Goal: Check status: Check status

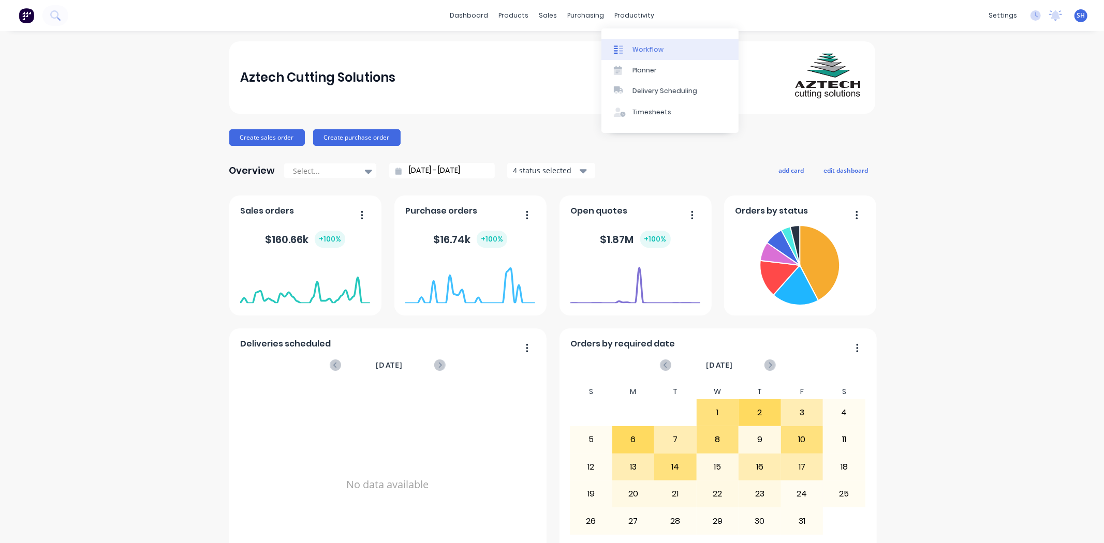
click at [633, 55] on link "Workflow" at bounding box center [669, 49] width 137 height 21
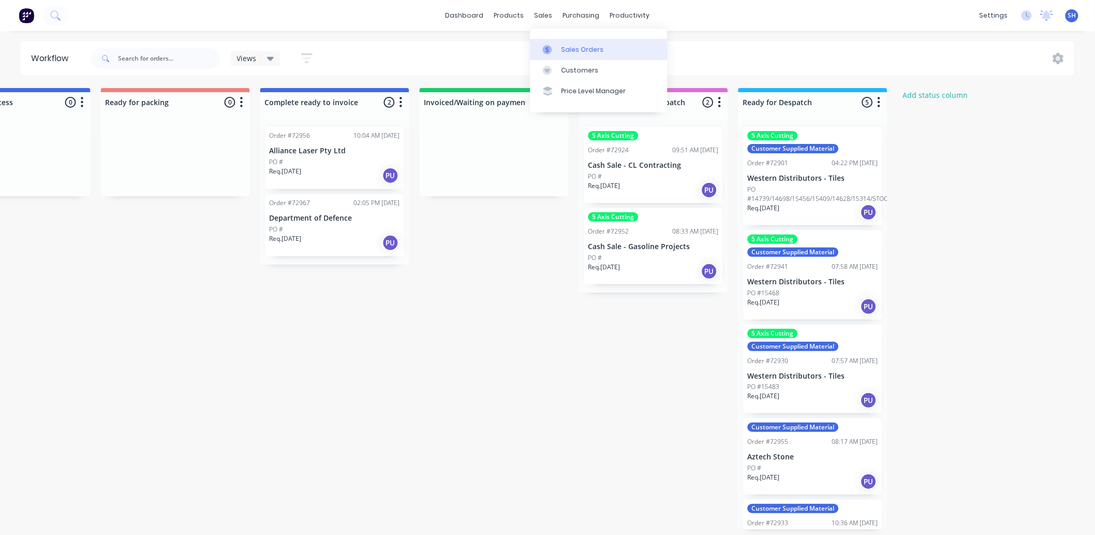
click at [554, 47] on div at bounding box center [551, 49] width 16 height 9
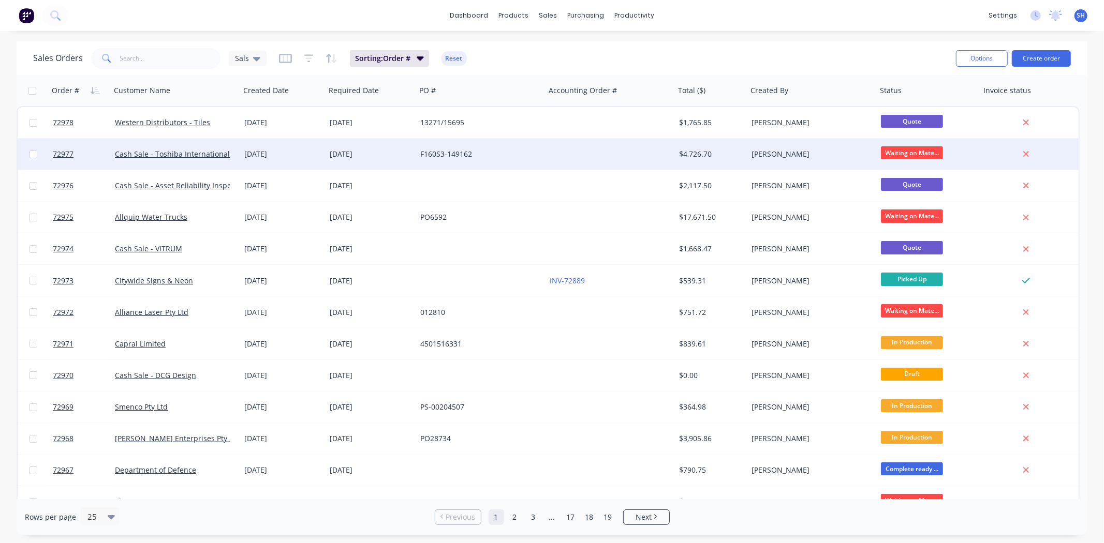
click at [317, 160] on div "[DATE]" at bounding box center [282, 154] width 85 height 31
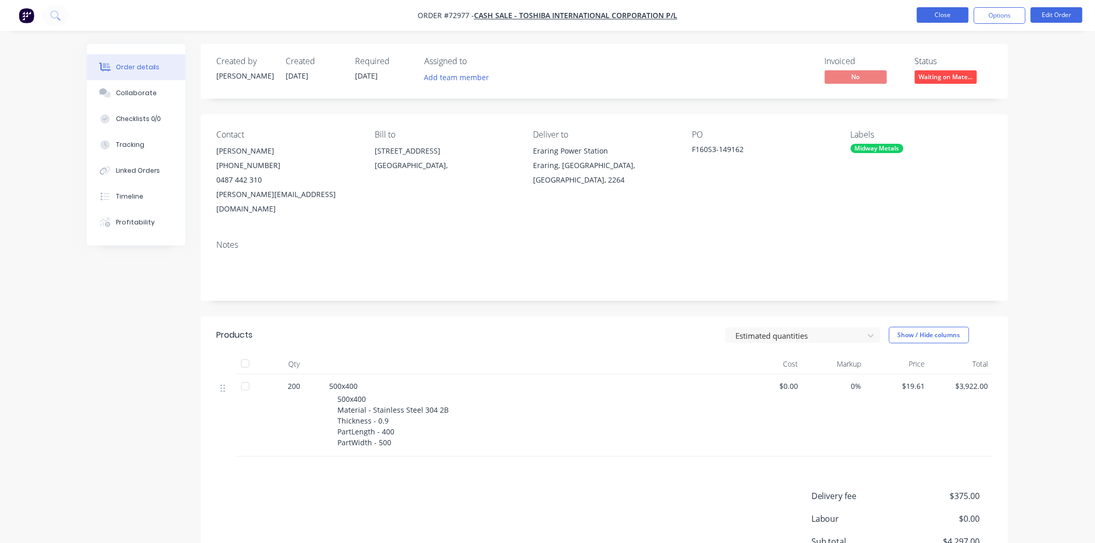
click at [935, 19] on button "Close" at bounding box center [943, 15] width 52 height 16
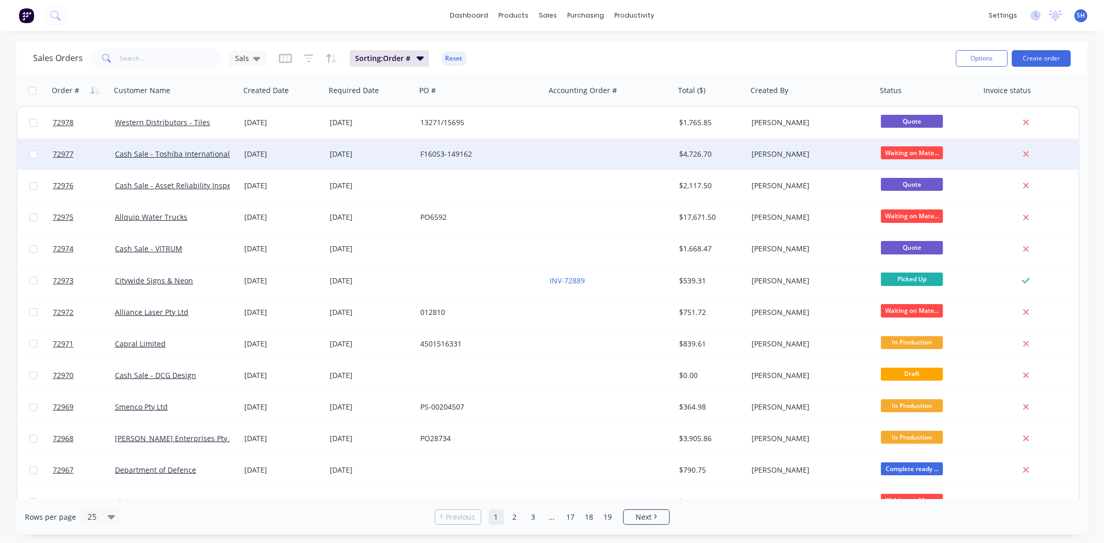
click at [353, 161] on div "[DATE]" at bounding box center [371, 154] width 91 height 31
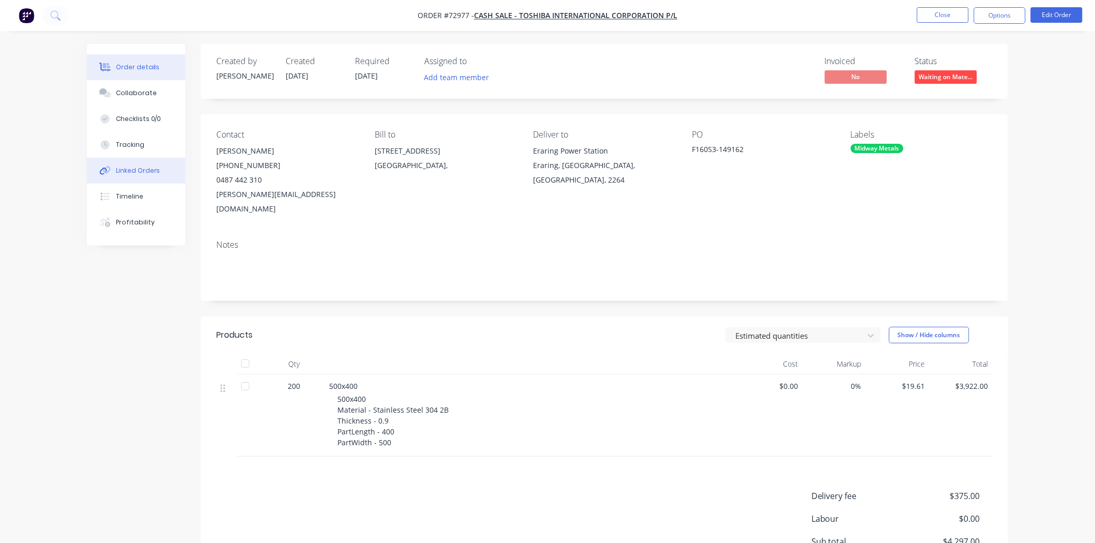
click at [135, 172] on div "Linked Orders" at bounding box center [138, 170] width 45 height 9
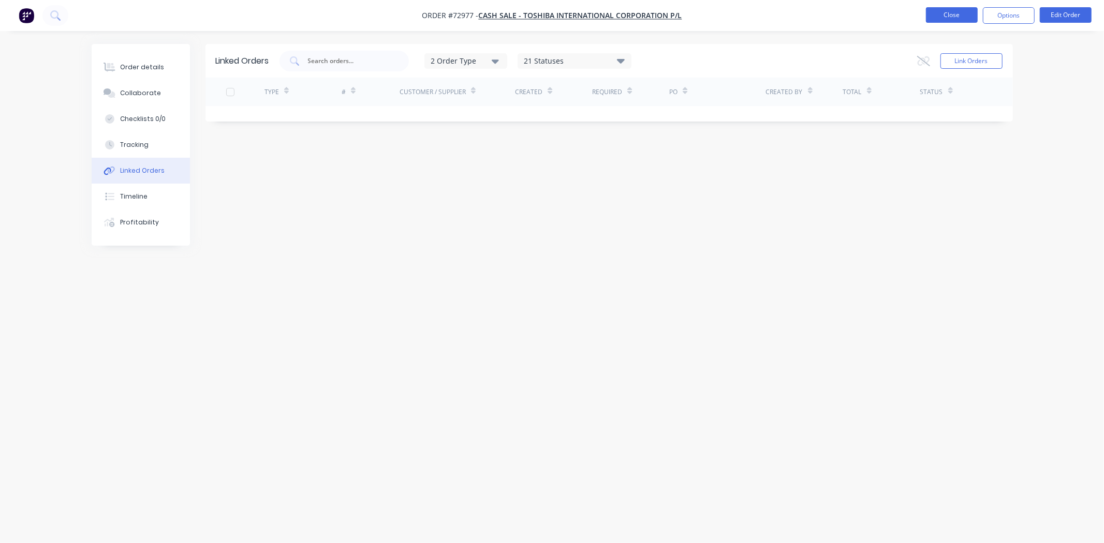
click at [940, 14] on button "Close" at bounding box center [952, 15] width 52 height 16
